Goal: Task Accomplishment & Management: Use online tool/utility

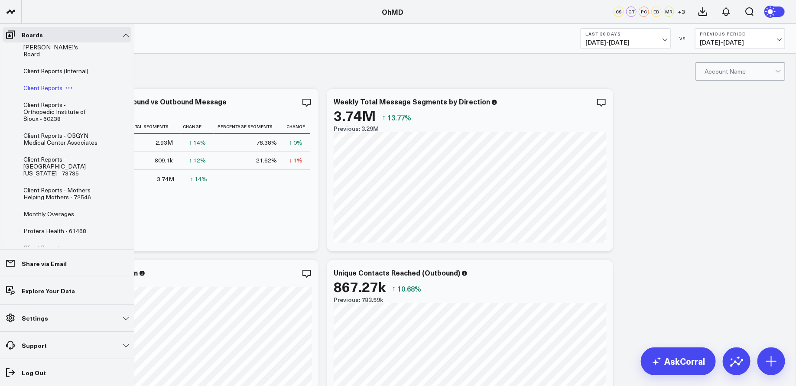
scroll to position [41, 0]
click at [59, 102] on span "Client Reports - Orthopedic Institute of Sioux - 60238" at bounding box center [54, 110] width 62 height 22
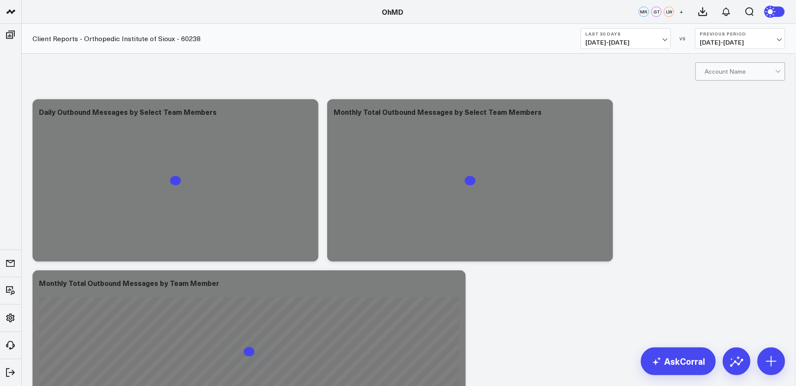
click at [772, 71] on div at bounding box center [740, 71] width 71 height 17
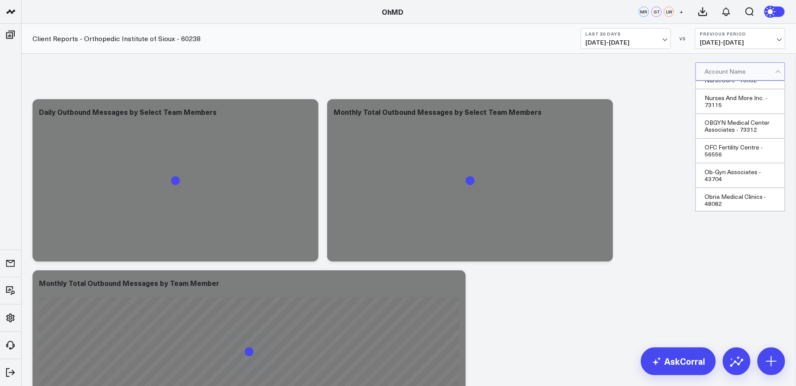
scroll to position [17186, 0]
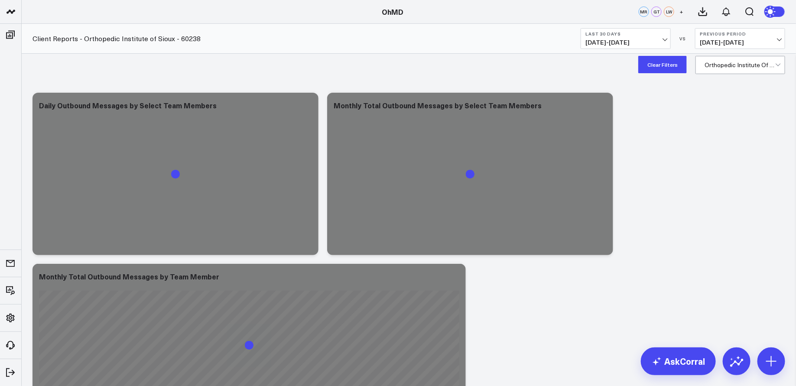
click at [661, 37] on button "Last 30 Days 07/22/25 - 08/20/25" at bounding box center [626, 38] width 90 height 21
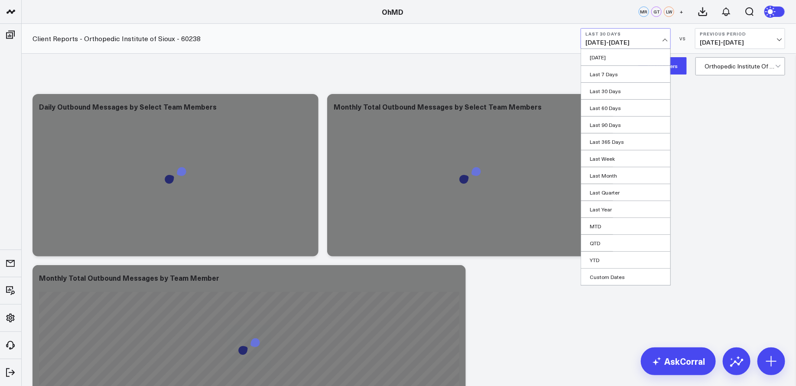
scroll to position [5, 0]
click at [615, 172] on link "Last Month" at bounding box center [625, 175] width 89 height 16
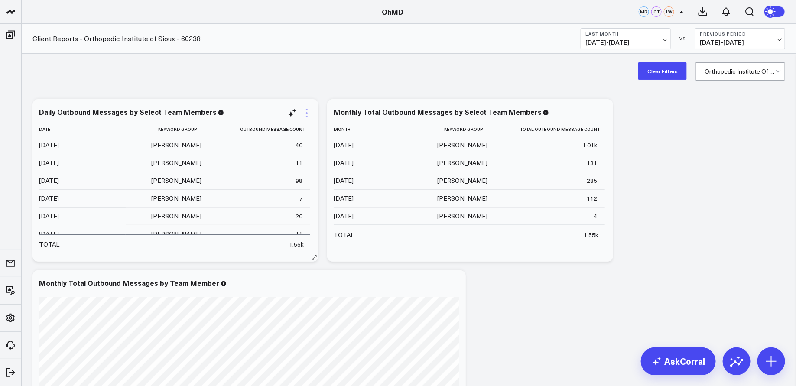
click at [306, 111] on icon at bounding box center [307, 113] width 10 height 10
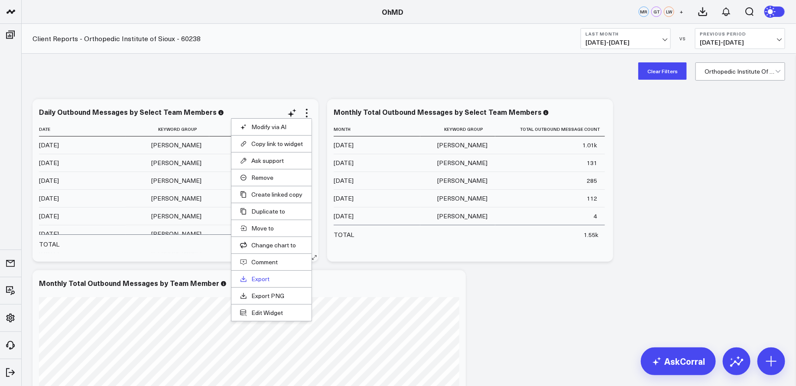
click at [259, 276] on link "Export" at bounding box center [271, 279] width 63 height 8
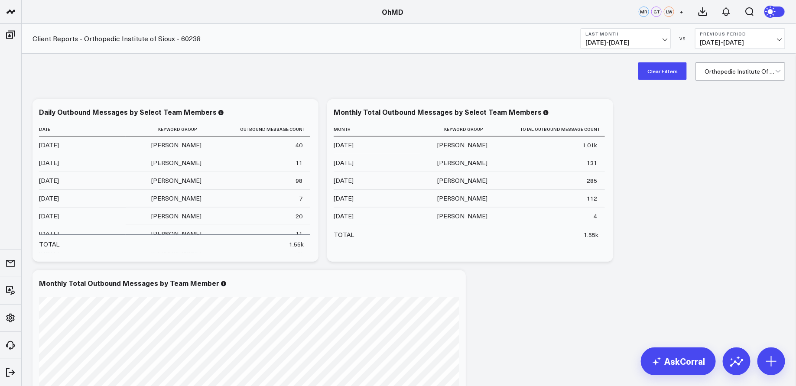
click at [542, 67] on div "Clear Filters Orthopedic Institute Of Sioux - 60238" at bounding box center [409, 71] width 775 height 35
click at [601, 110] on icon at bounding box center [602, 110] width 2 height 2
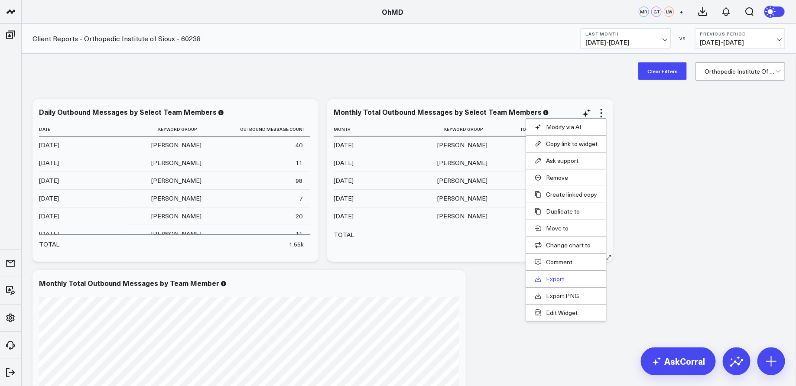
click at [557, 277] on link "Export" at bounding box center [566, 279] width 63 height 8
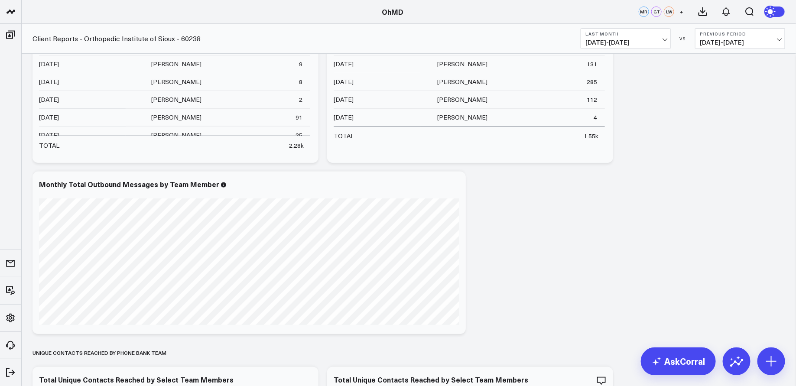
scroll to position [109, 0]
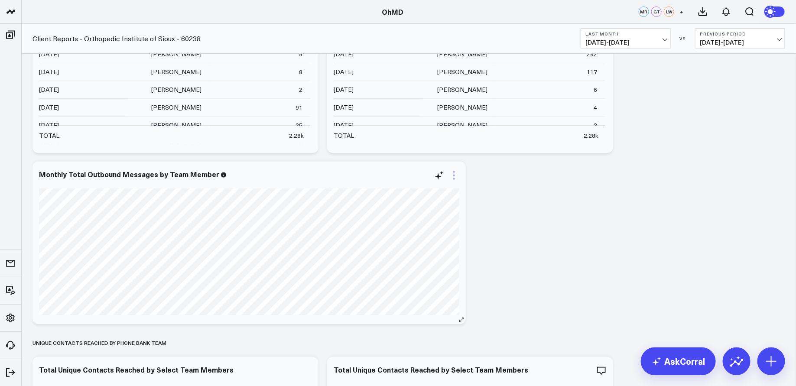
click at [456, 173] on icon at bounding box center [454, 175] width 10 height 10
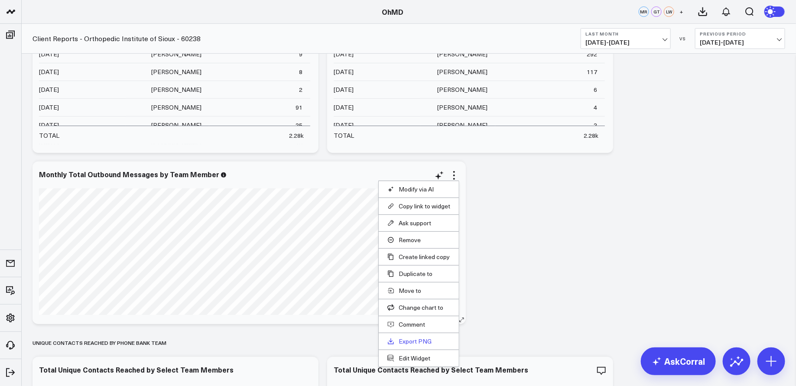
click at [420, 339] on link "Export PNG" at bounding box center [419, 342] width 63 height 8
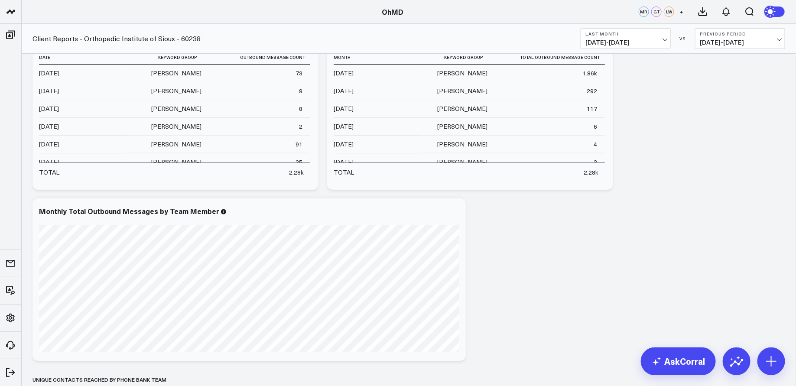
scroll to position [79, 0]
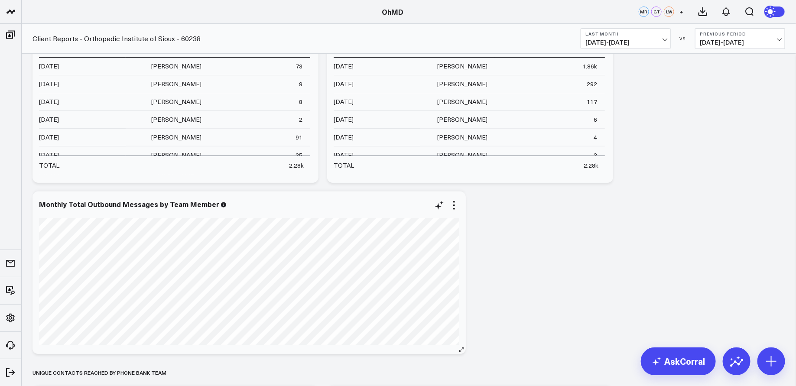
click at [221, 205] on icon at bounding box center [223, 204] width 5 height 5
click at [215, 201] on div "Monthly Total Outbound Messages by Team Member" at bounding box center [133, 204] width 188 height 10
click at [199, 202] on div "Monthly Total Outbound Messages by Team Member" at bounding box center [133, 204] width 188 height 10
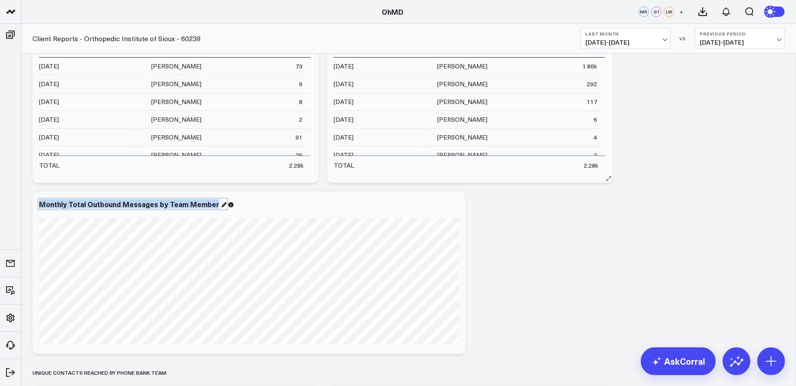
copy div "Monthly Total Outbound Messages by Team Member"
